Goal: Transaction & Acquisition: Purchase product/service

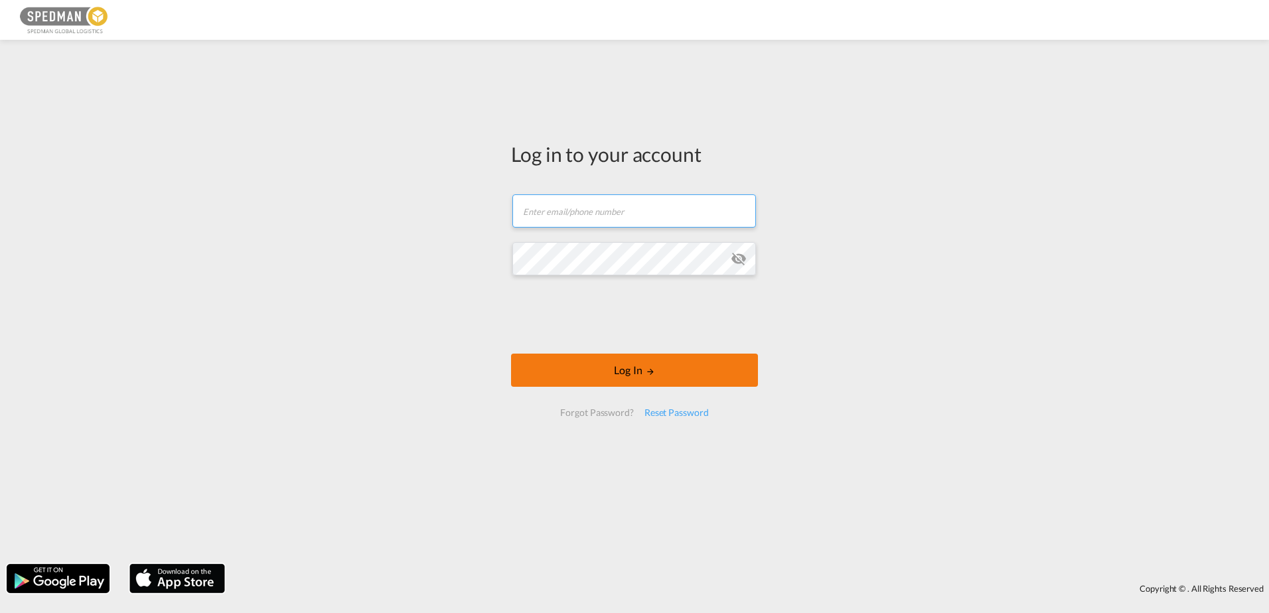
type input "[PERSON_NAME][EMAIL_ADDRESS][DOMAIN_NAME]"
click at [627, 366] on button "Log In" at bounding box center [634, 370] width 247 height 33
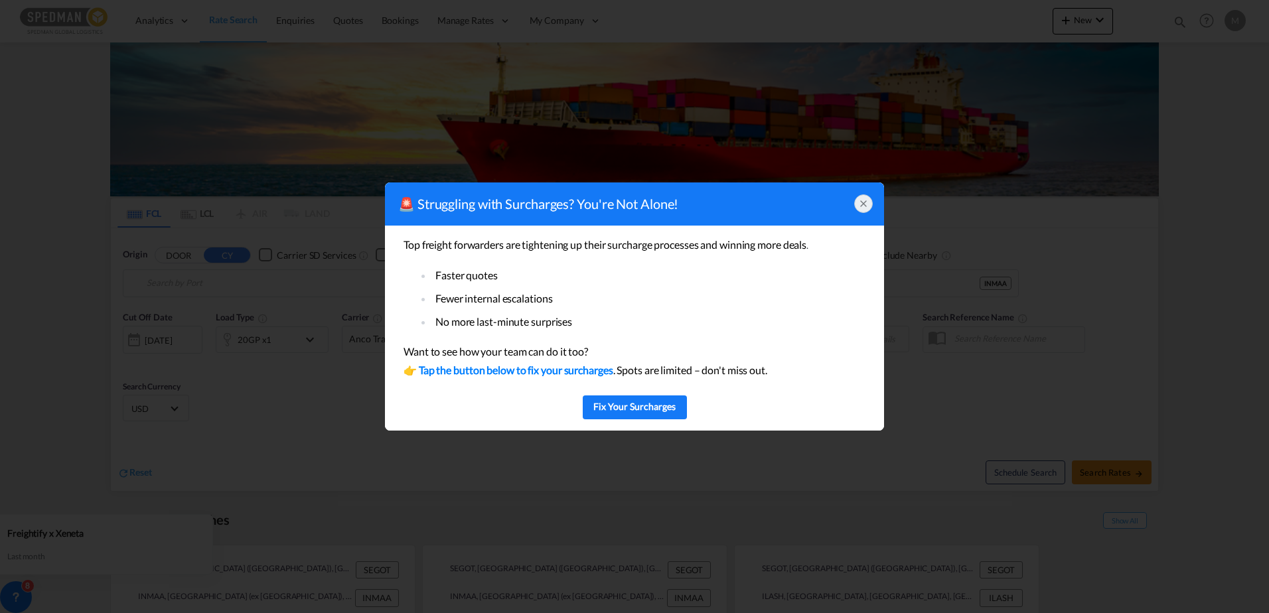
type input "[GEOGRAPHIC_DATA] ([GEOGRAPHIC_DATA]), [GEOGRAPHIC_DATA]"
type input "[GEOGRAPHIC_DATA] (ex [GEOGRAPHIC_DATA]), INMAA"
click at [865, 204] on icon at bounding box center [863, 203] width 11 height 11
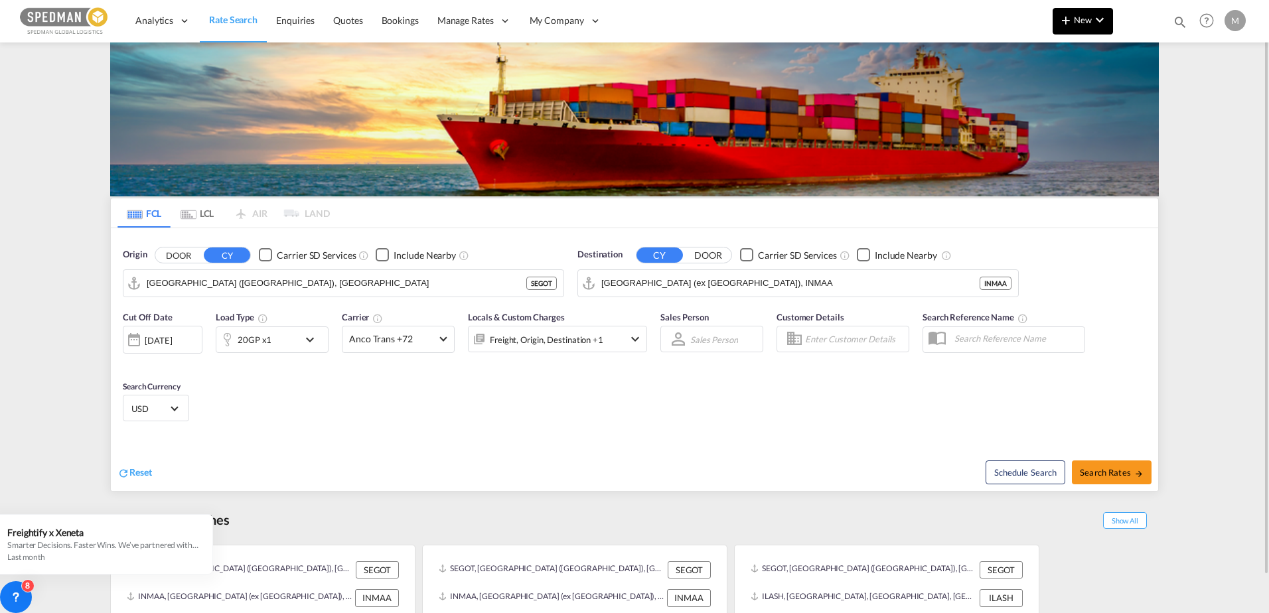
click at [1083, 18] on span "New" at bounding box center [1083, 20] width 50 height 11
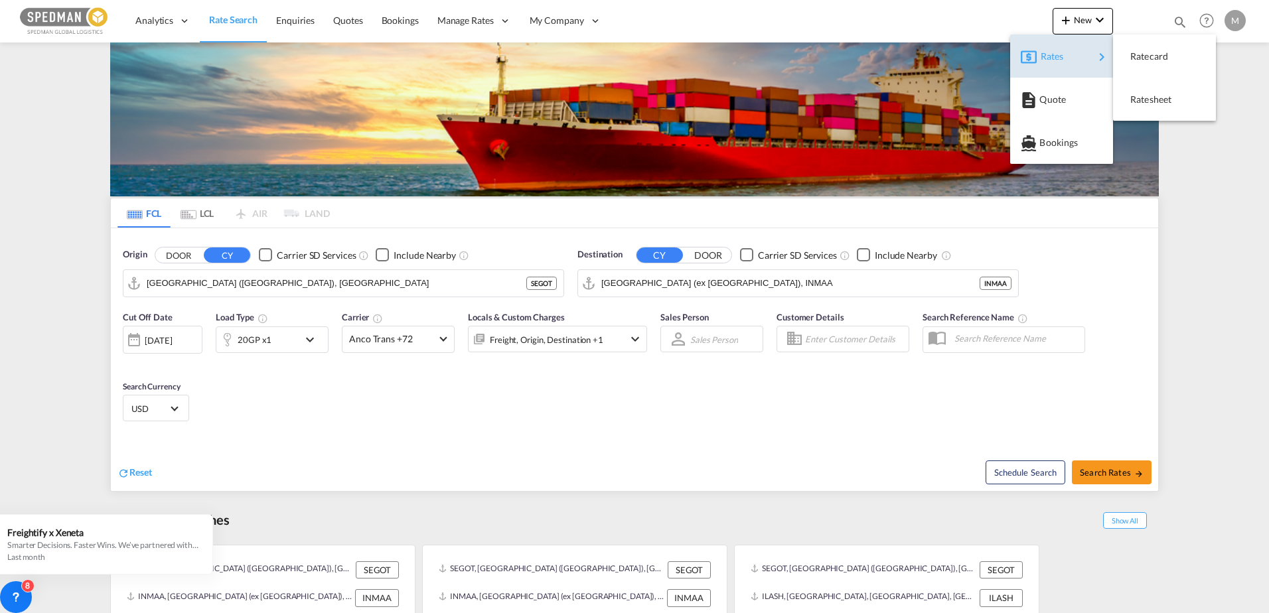
click at [1072, 57] on div "Rates" at bounding box center [1066, 56] width 53 height 33
click at [1145, 102] on span "Ratesheet" at bounding box center [1137, 99] width 15 height 27
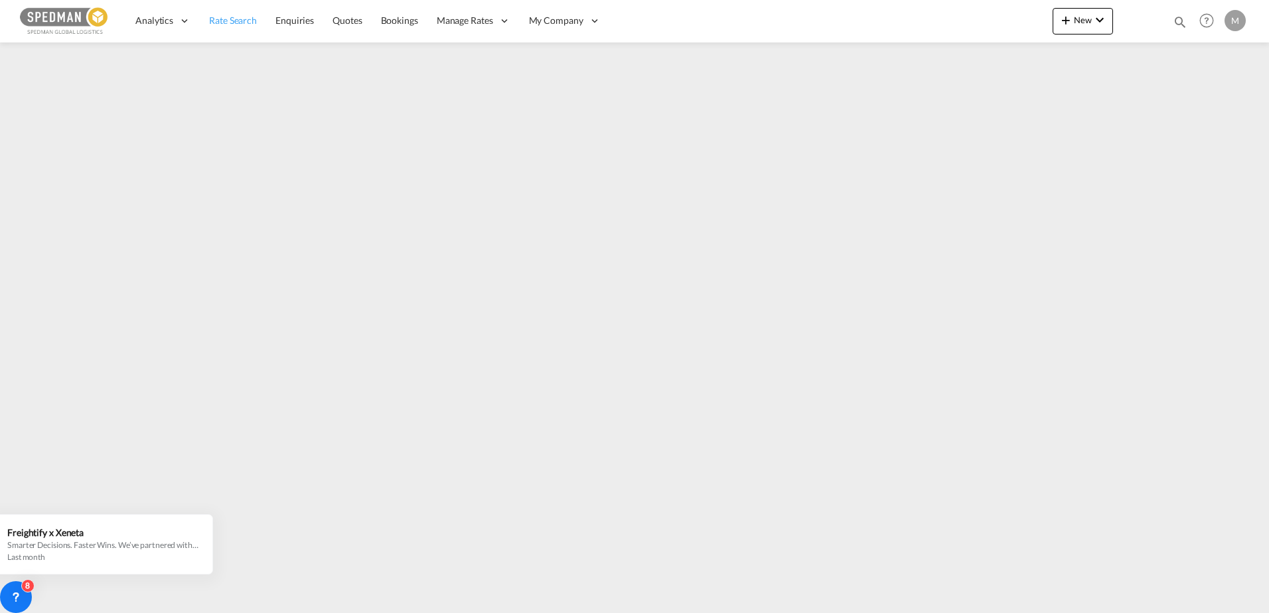
click at [240, 23] on span "Rate Search" at bounding box center [233, 20] width 48 height 11
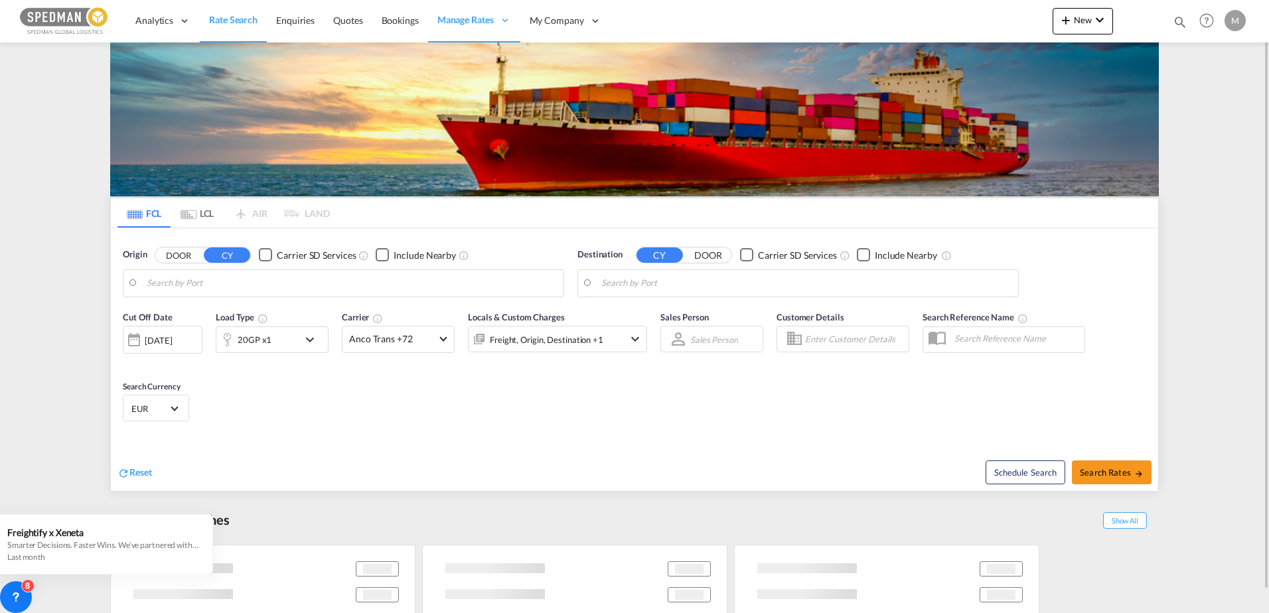
type input "[GEOGRAPHIC_DATA] ([GEOGRAPHIC_DATA]), [GEOGRAPHIC_DATA]"
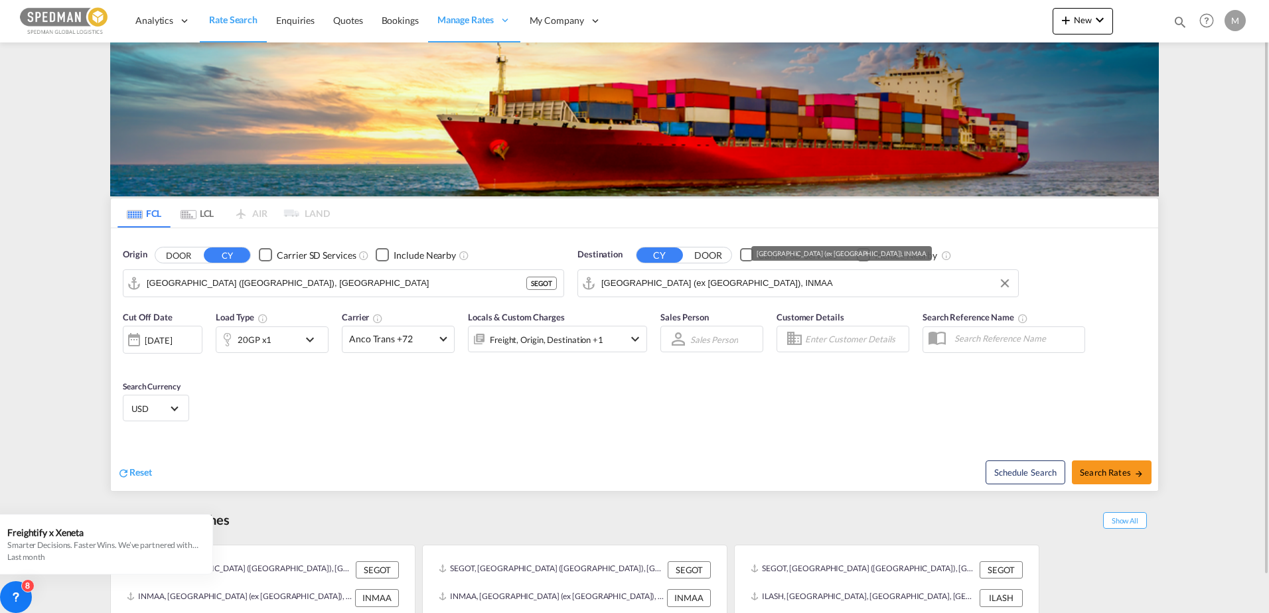
click at [636, 277] on input "[GEOGRAPHIC_DATA] (ex [GEOGRAPHIC_DATA]), INMAA" at bounding box center [806, 283] width 410 height 20
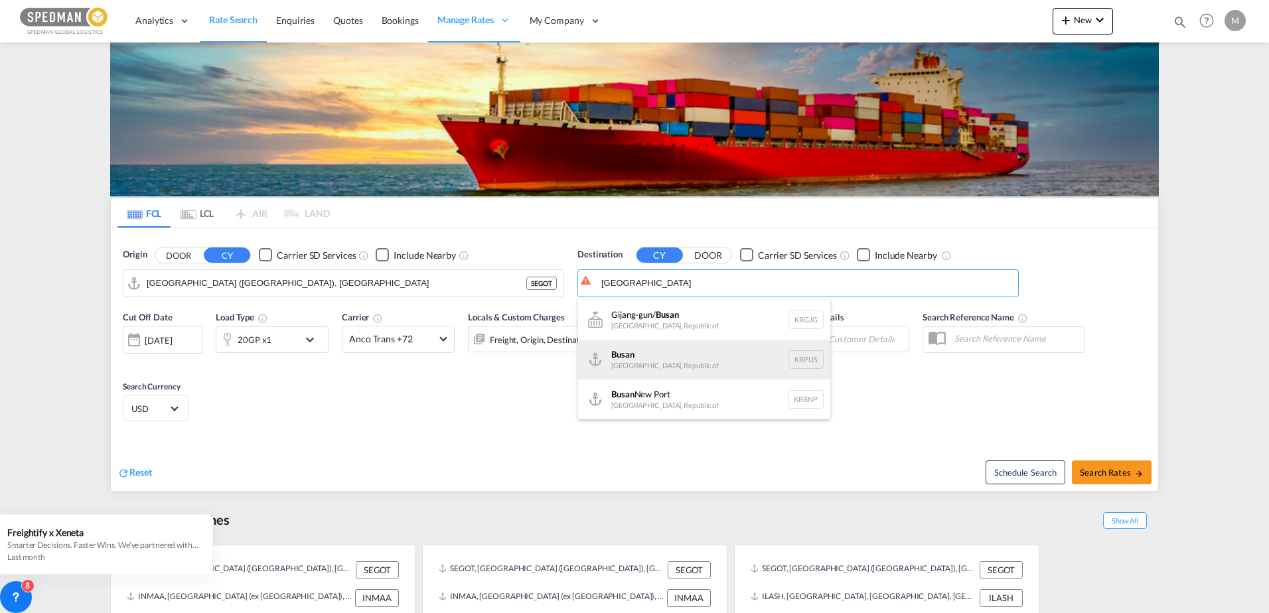
click at [622, 354] on div "Busan Korea, Republic of KRPUS" at bounding box center [704, 360] width 252 height 40
type input "Busan, KRPUS"
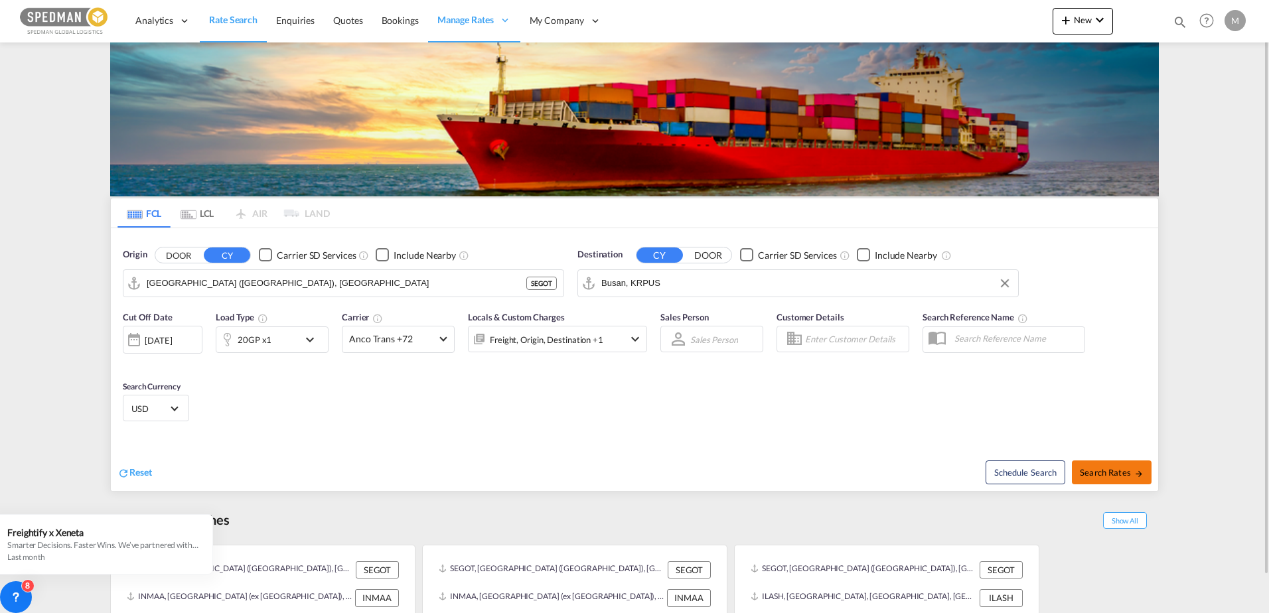
click at [1104, 474] on span "Search Rates" at bounding box center [1112, 472] width 64 height 11
type input "SEGOT to KRPUS / [DATE]"
